Goal: Find contact information: Find contact information

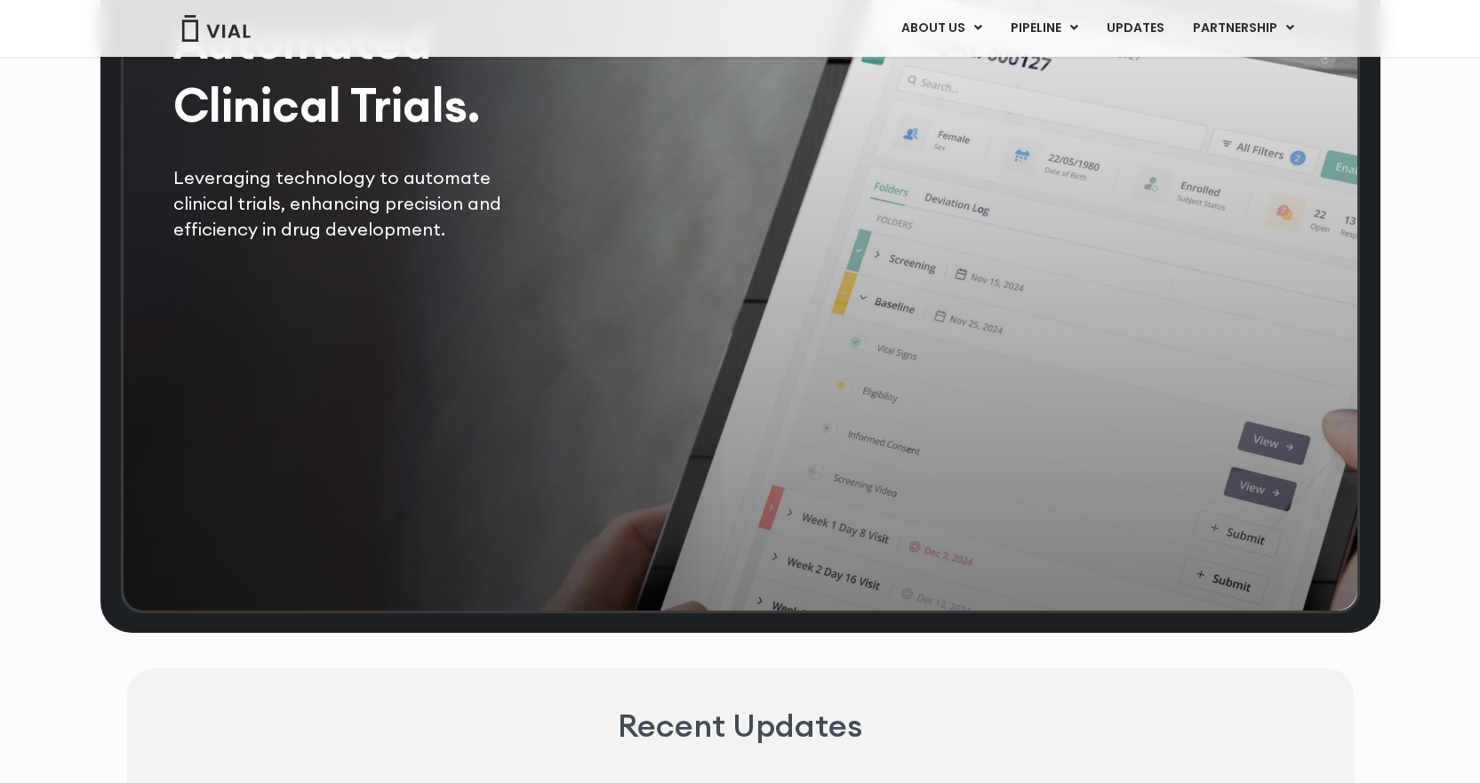
scroll to position [3535, 0]
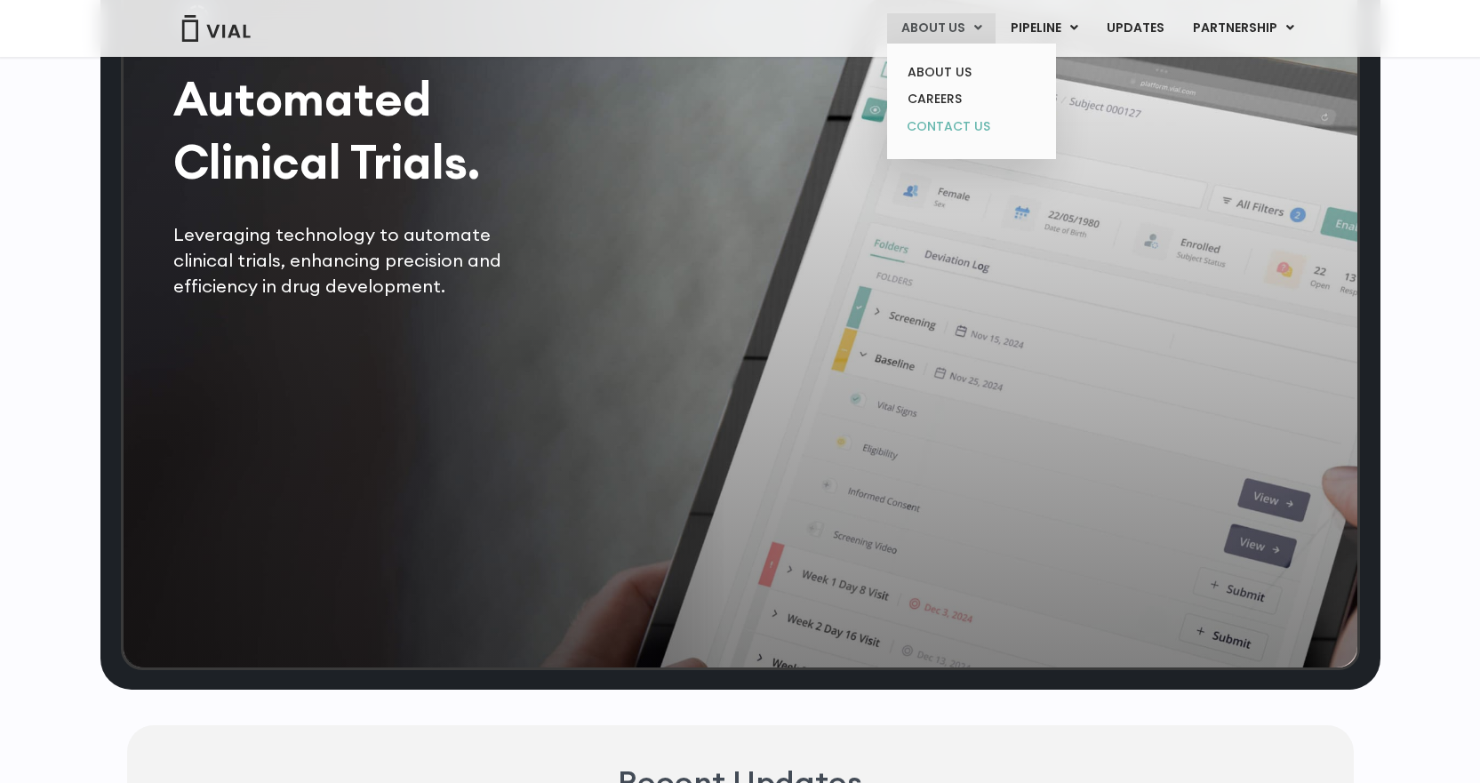
click at [952, 121] on link "CONTACT US" at bounding box center [972, 127] width 156 height 28
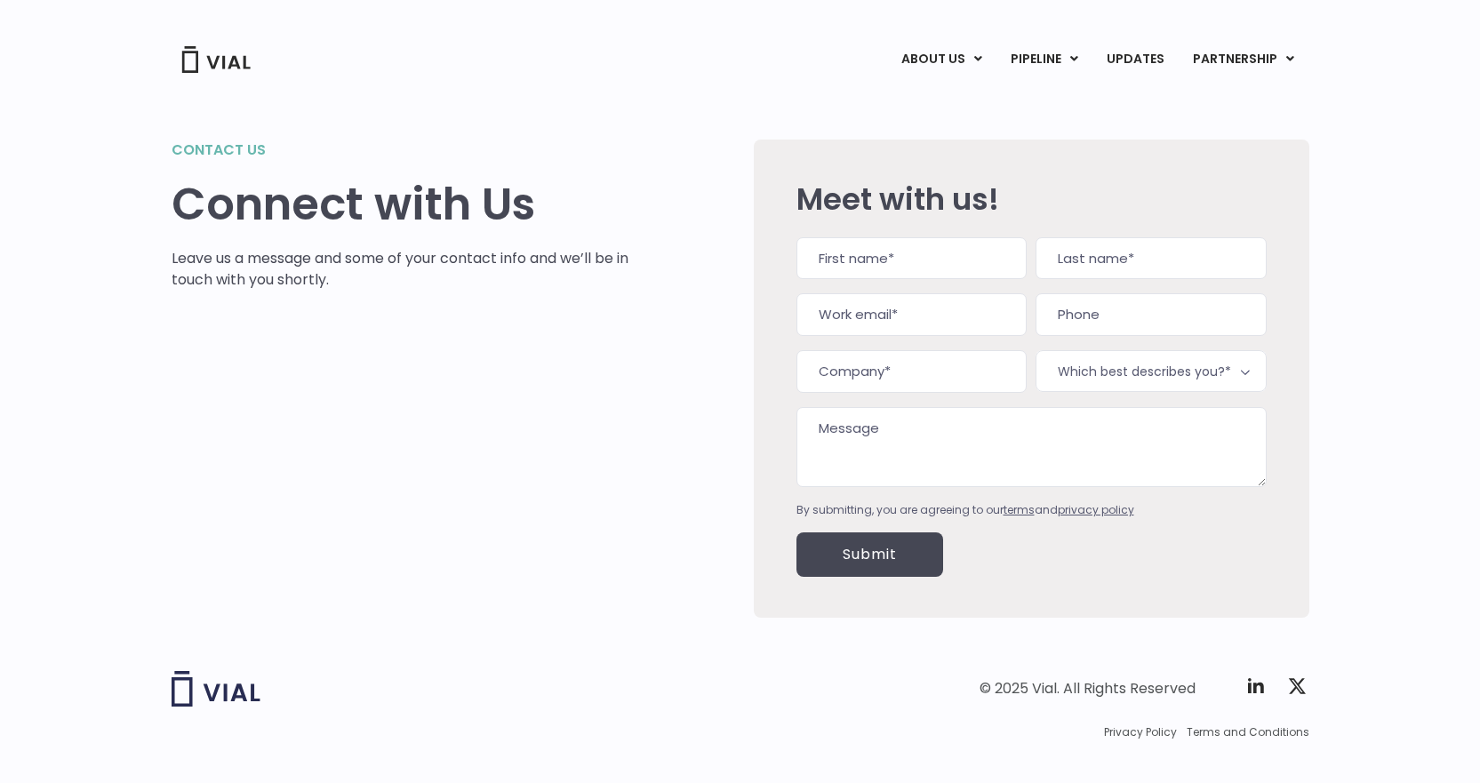
drag, startPoint x: 780, startPoint y: 335, endPoint x: 779, endPoint y: 317, distance: 17.8
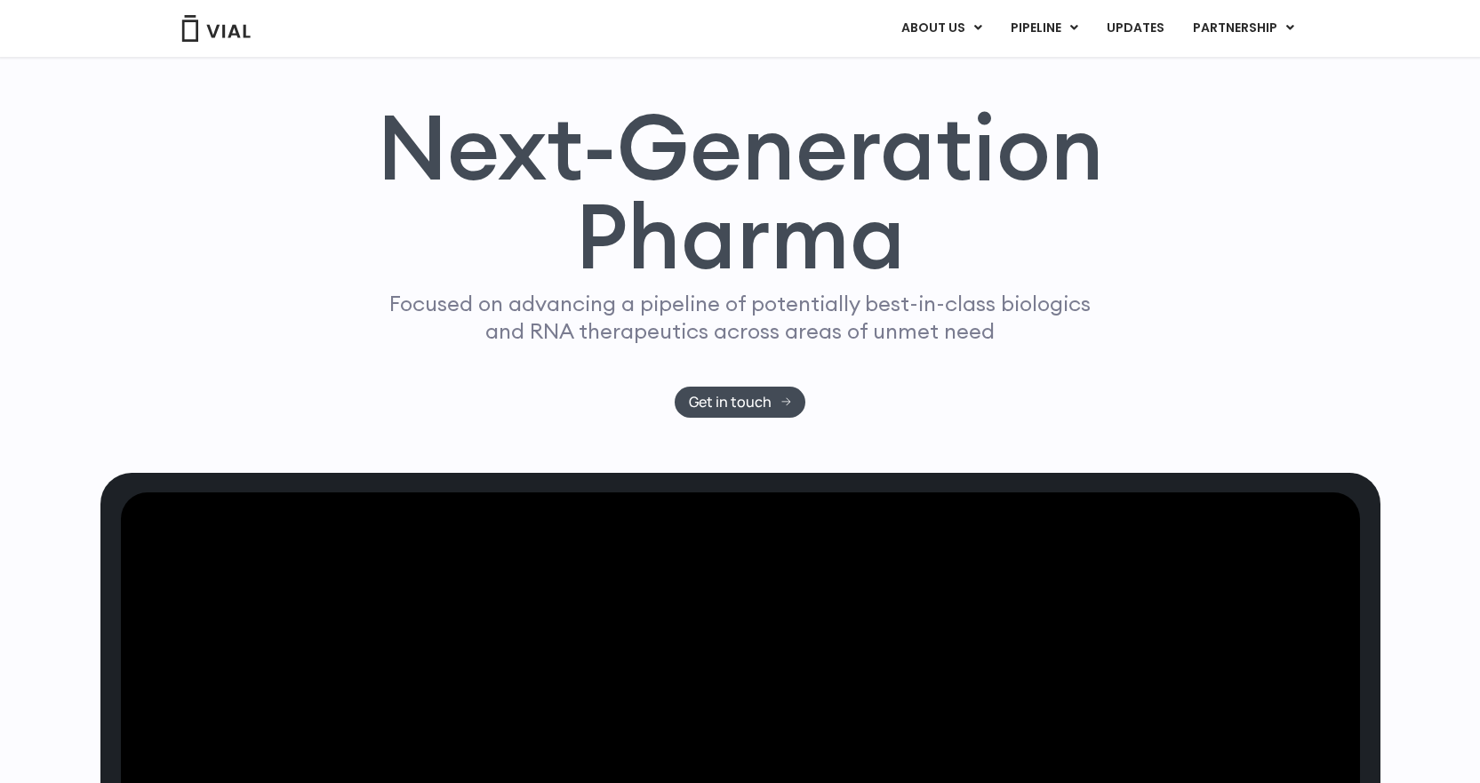
drag, startPoint x: 0, startPoint y: 0, endPoint x: 368, endPoint y: 200, distance: 419.0
